Goal: Check status

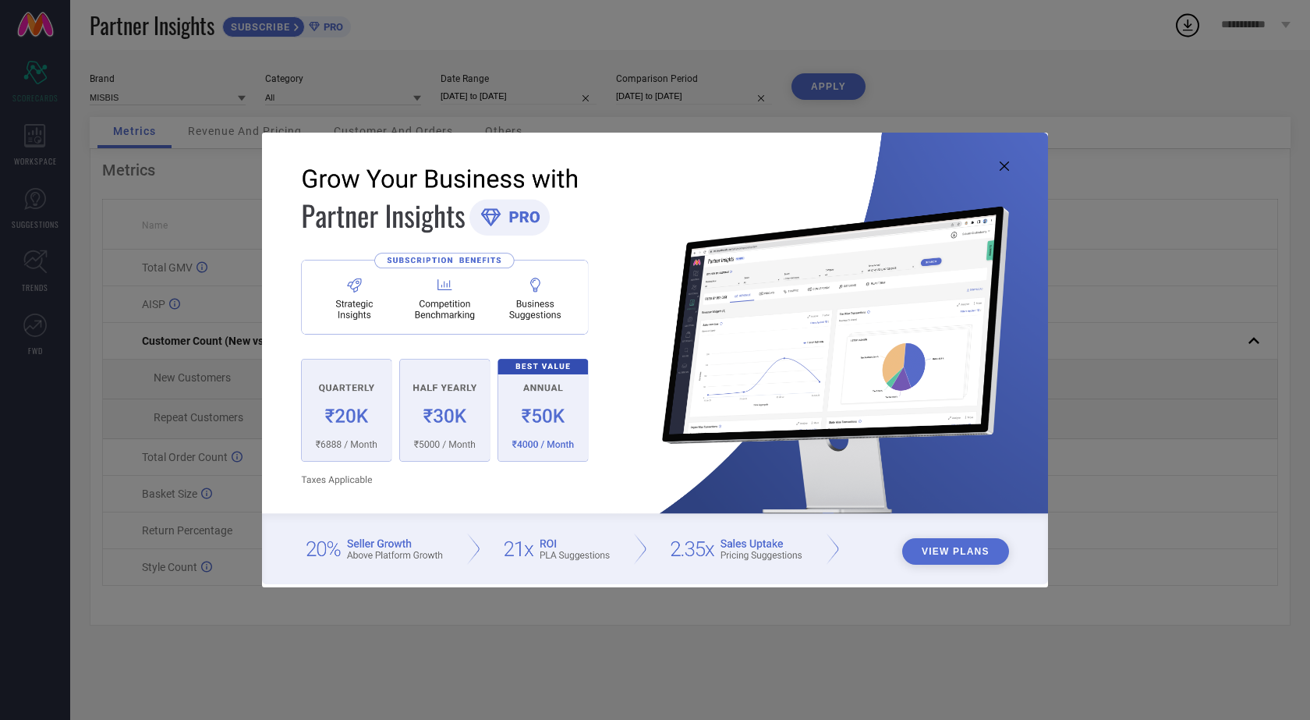
click at [1004, 166] on icon at bounding box center [1004, 165] width 9 height 9
click at [1005, 165] on icon at bounding box center [1004, 165] width 9 height 9
